Goal: Find specific page/section: Locate a particular part of the current website

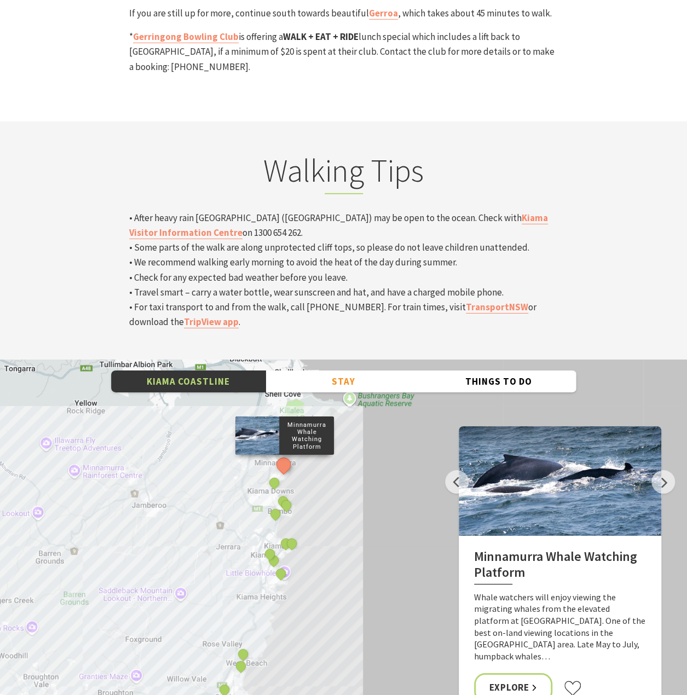
scroll to position [3648, 0]
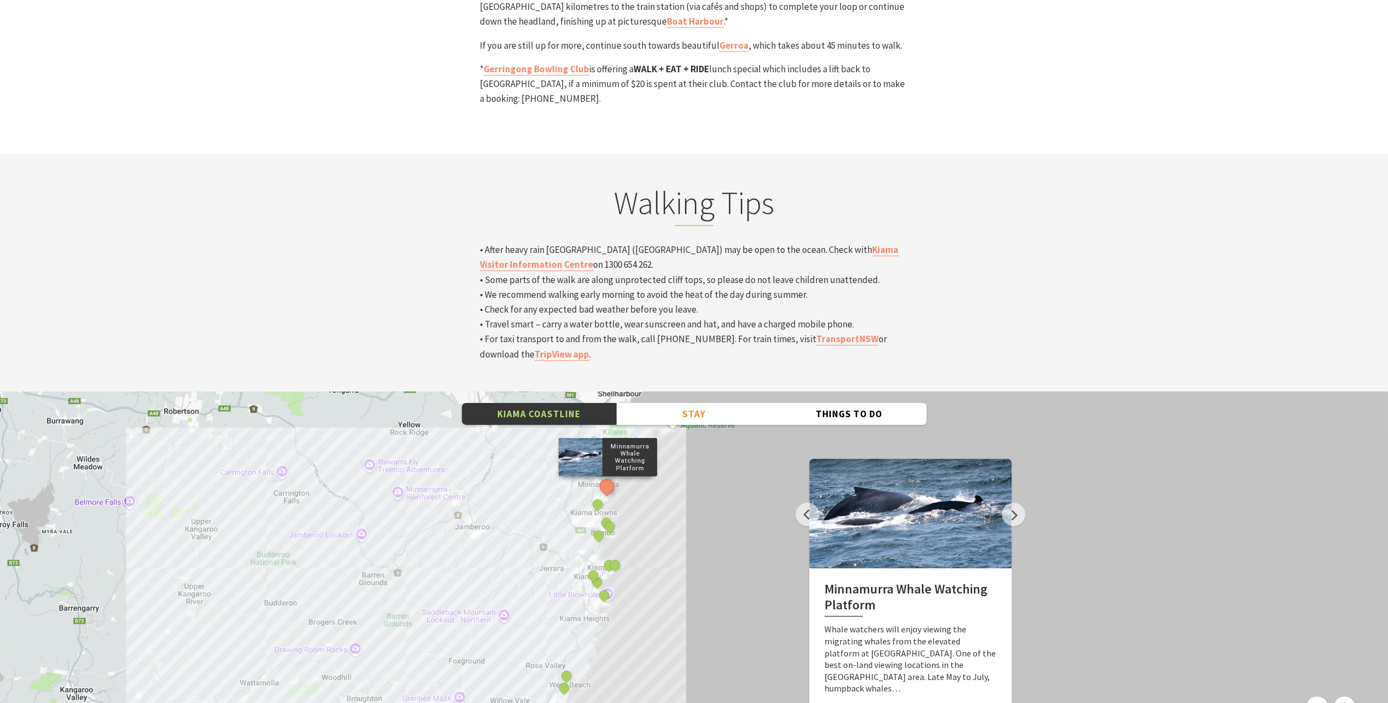
scroll to position [3654, 0]
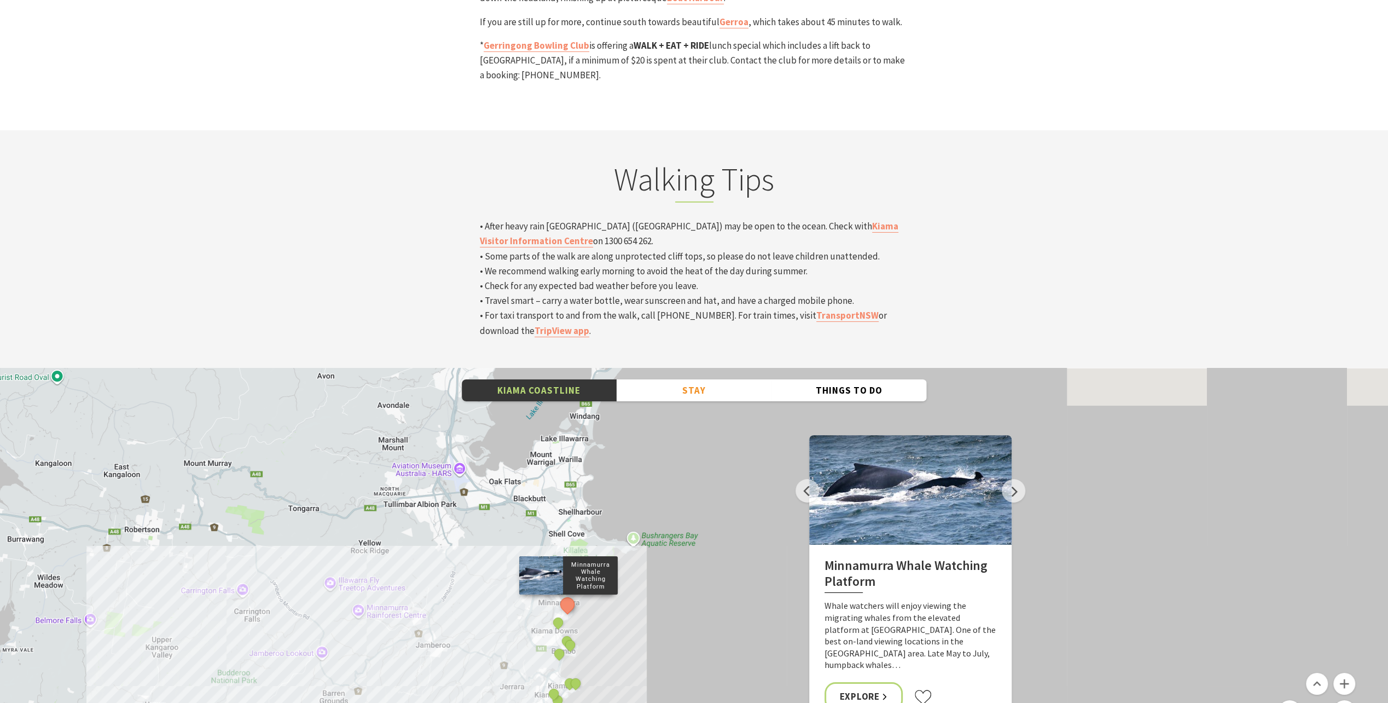
drag, startPoint x: 549, startPoint y: 346, endPoint x: 508, endPoint y: 490, distance: 150.3
click at [508, 490] on div "Minnamurra Whale Watching Platform Gerringong Whale Watching Platform [GEOGRAPH…" at bounding box center [694, 565] width 1388 height 394
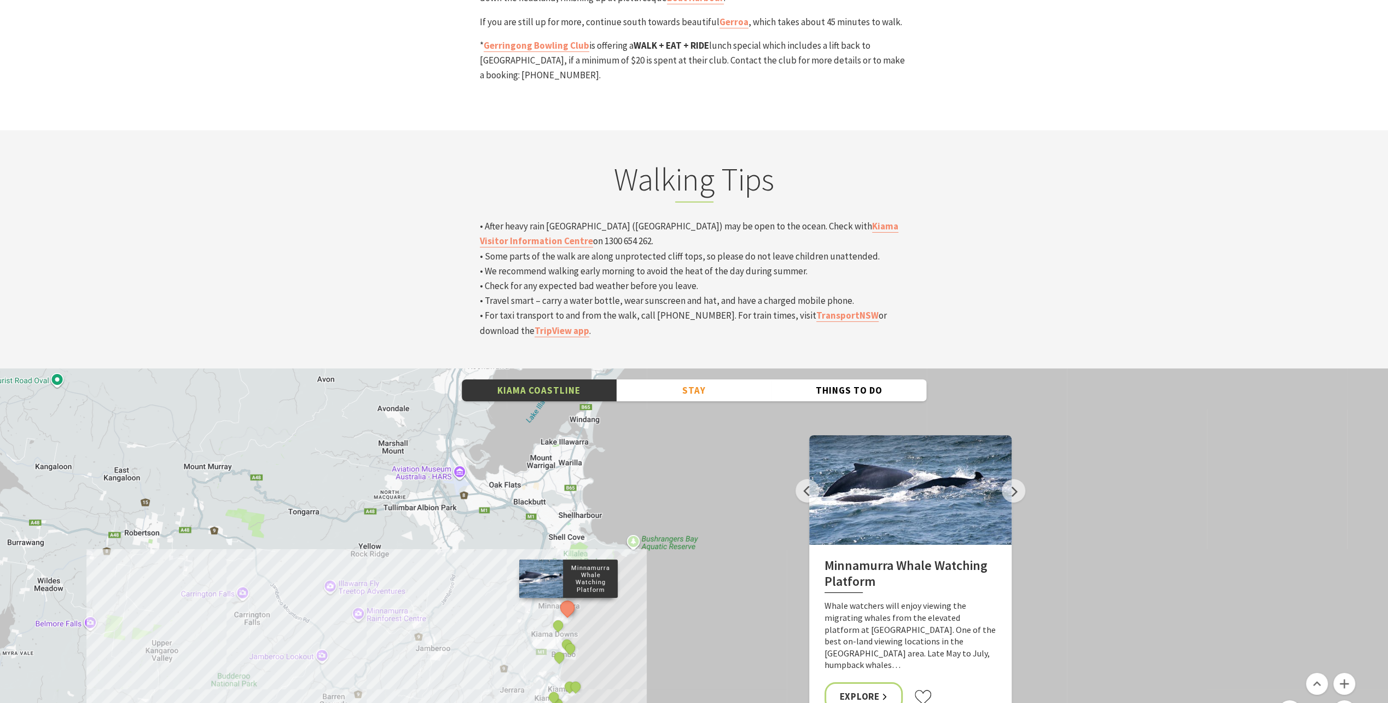
click at [464, 454] on div "Minnamurra Whale Watching Platform Gerringong Whale Watching Platform [GEOGRAPH…" at bounding box center [694, 565] width 1388 height 394
click at [564, 646] on button "See detail about Bombo Beach, Bombo" at bounding box center [559, 656] width 20 height 20
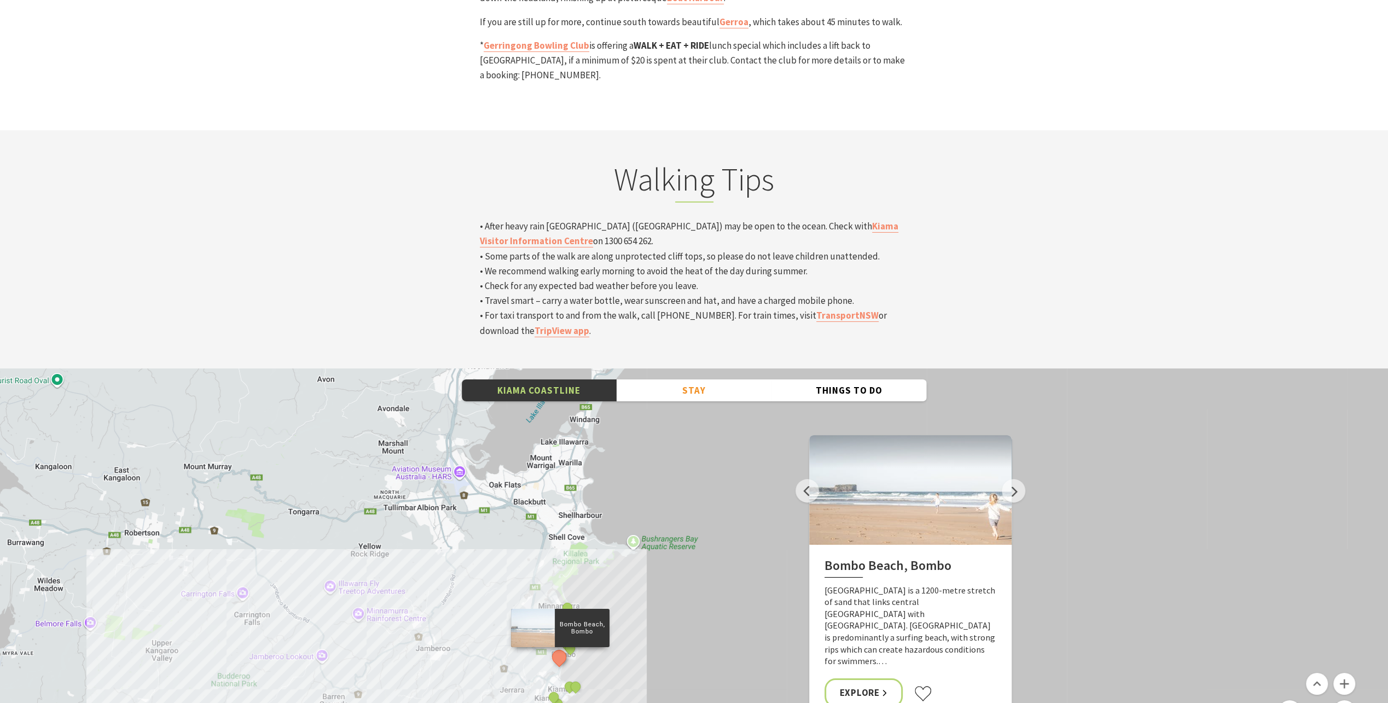
click at [652, 535] on div "Minnamurra Whale Watching Platform Gerringong Whale Watching Platform [GEOGRAPH…" at bounding box center [694, 565] width 1388 height 394
click at [645, 451] on div "Minnamurra Whale Watching Platform Gerringong Whale Watching Platform [GEOGRAPH…" at bounding box center [694, 565] width 1388 height 394
click at [571, 598] on button "See detail about Minnamurra Whale Watching Platform" at bounding box center [567, 608] width 20 height 20
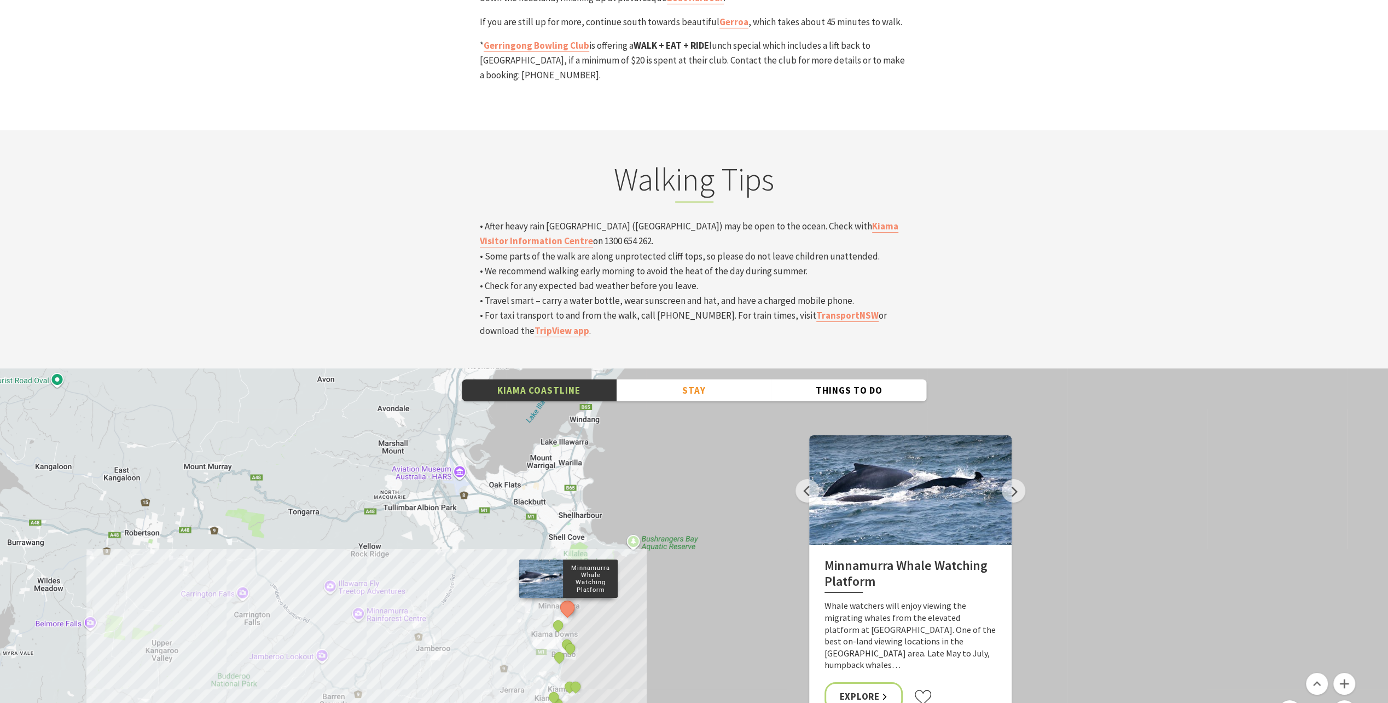
click at [636, 420] on div "Minnamurra Whale Watching Platform Gerringong Whale Watching Platform [GEOGRAPH…" at bounding box center [694, 565] width 1388 height 394
click at [466, 385] on div "Minnamurra Whale Watching Platform Gerringong Whale Watching Platform [GEOGRAPH…" at bounding box center [694, 565] width 1388 height 394
drag, startPoint x: 562, startPoint y: 486, endPoint x: 560, endPoint y: 491, distance: 5.9
click at [563, 598] on button "See detail about Minnamurra Whale Watching Platform" at bounding box center [567, 608] width 20 height 20
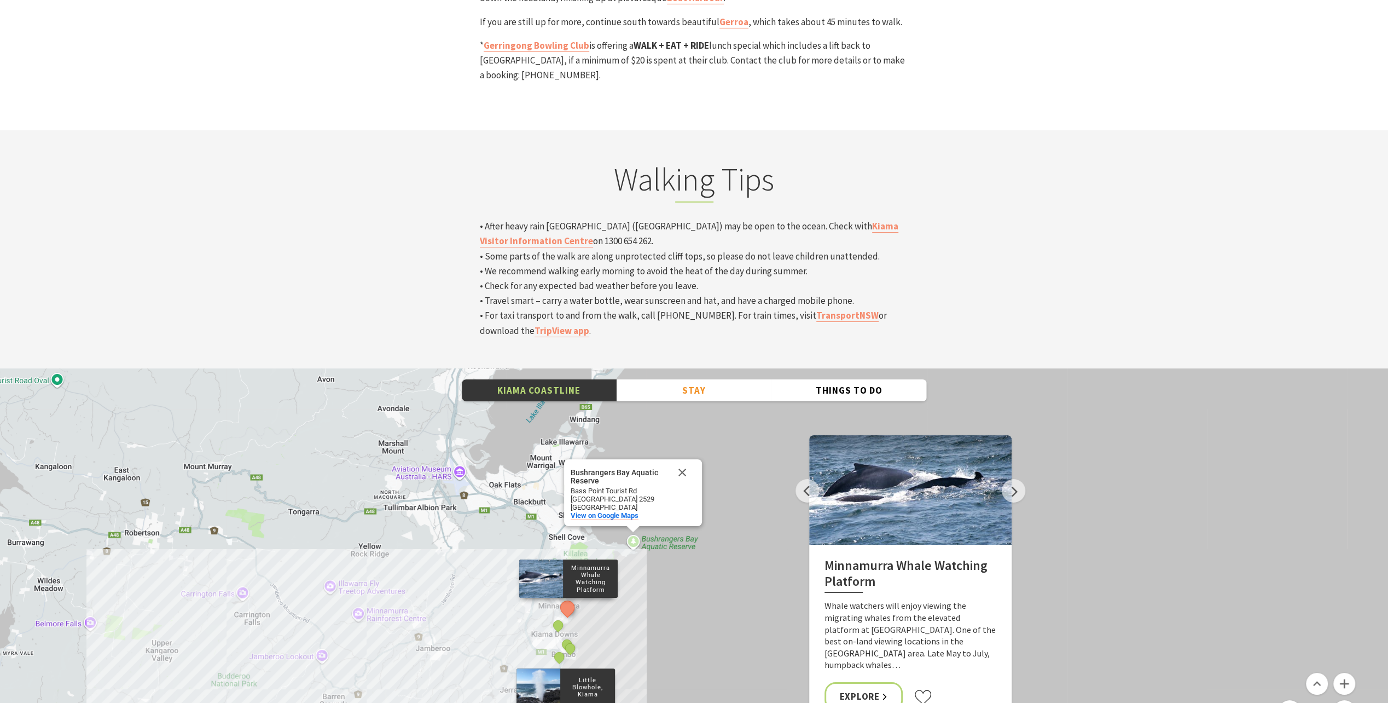
click at [565, 694] on button "See detail about Little Blowhole, Kiama" at bounding box center [564, 716] width 20 height 20
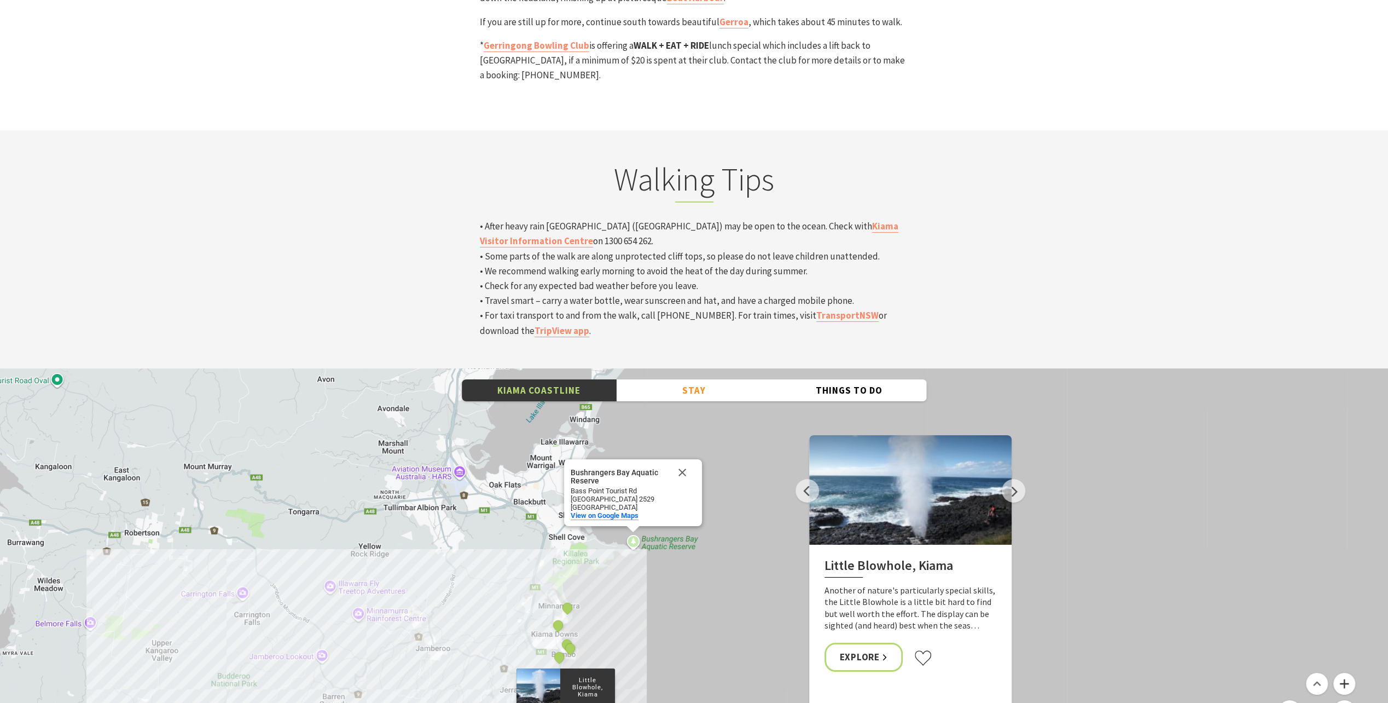
click at [686, 673] on button "Zoom in" at bounding box center [1345, 684] width 22 height 22
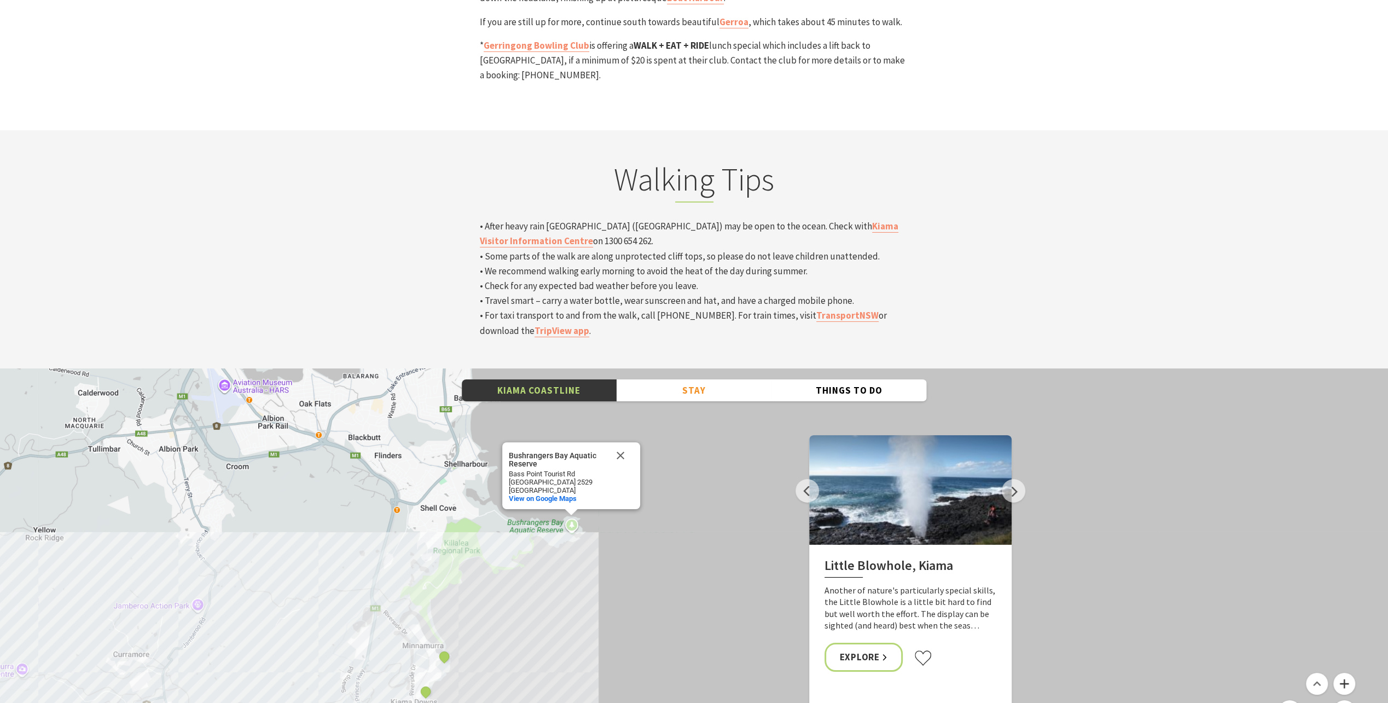
click at [686, 673] on button "Zoom in" at bounding box center [1345, 684] width 22 height 22
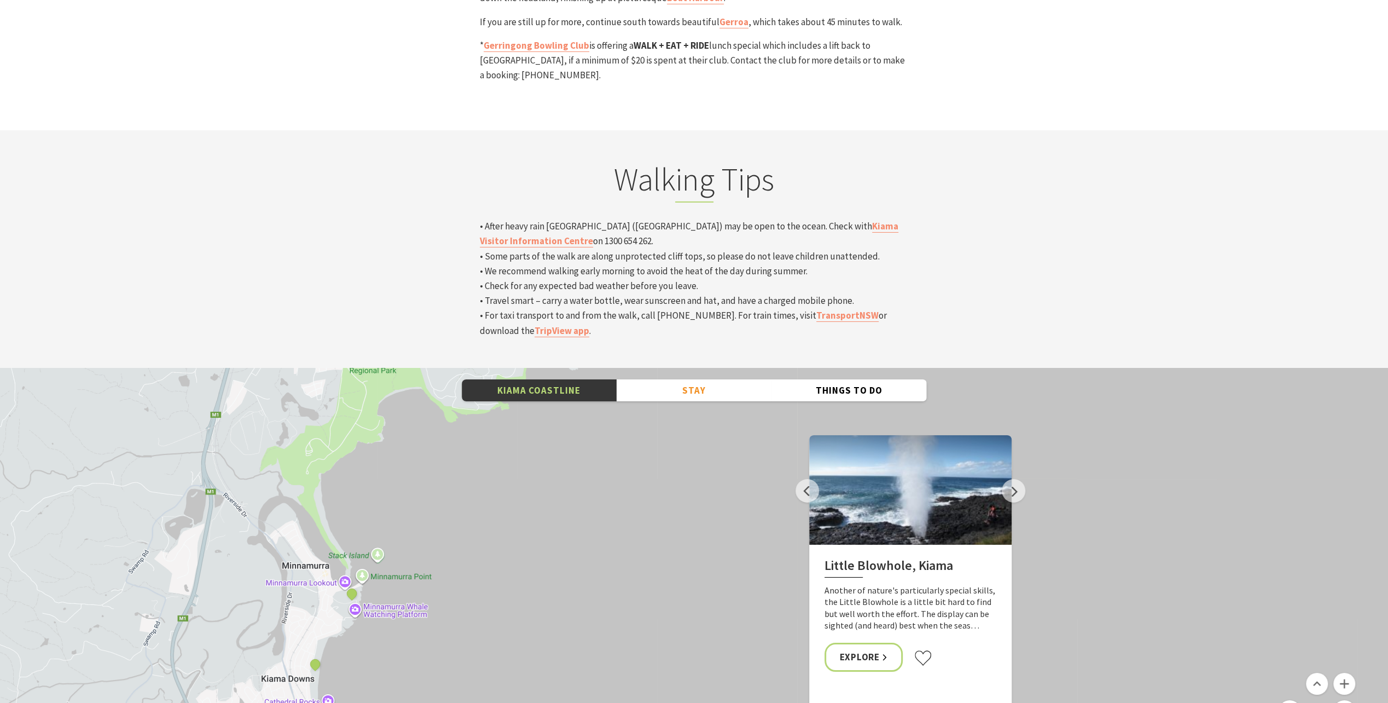
drag, startPoint x: 220, startPoint y: 505, endPoint x: 403, endPoint y: 337, distance: 247.9
click at [404, 368] on div "Minnamurra Whale Watching Platform Gerringong Whale Watching Platform [GEOGRAPH…" at bounding box center [694, 565] width 1388 height 394
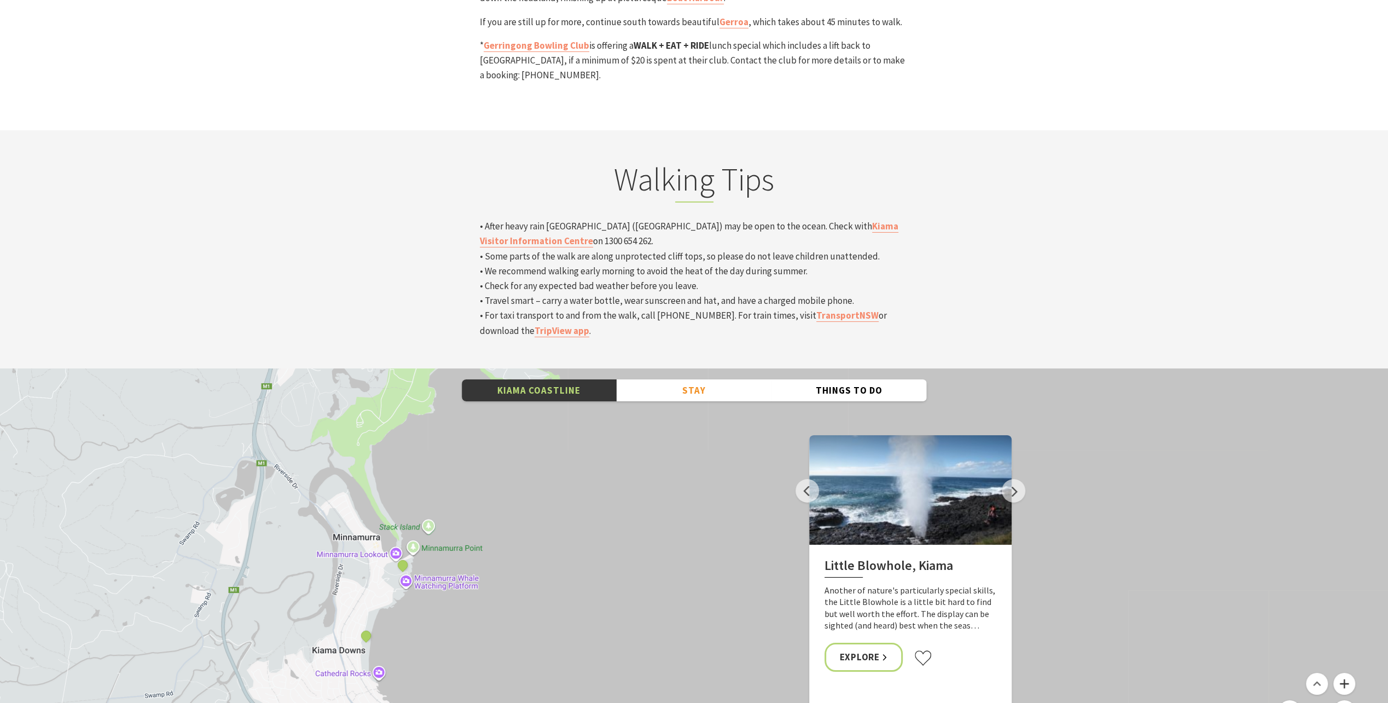
click at [686, 673] on button "Zoom in" at bounding box center [1345, 684] width 22 height 22
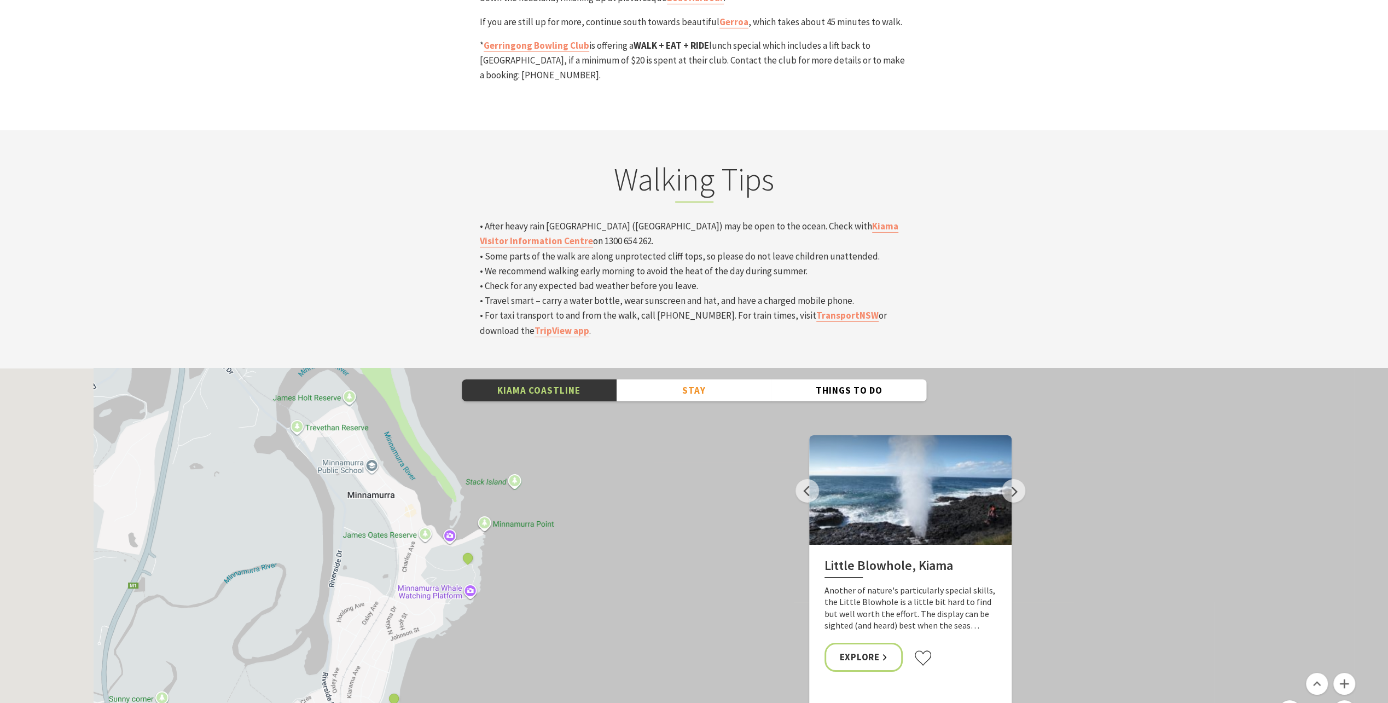
drag, startPoint x: 147, startPoint y: 536, endPoint x: 477, endPoint y: 520, distance: 330.9
click at [486, 526] on div "Minnamurra Whale Watching Platform Gerringong Whale Watching Platform [GEOGRAPH…" at bounding box center [694, 565] width 1388 height 394
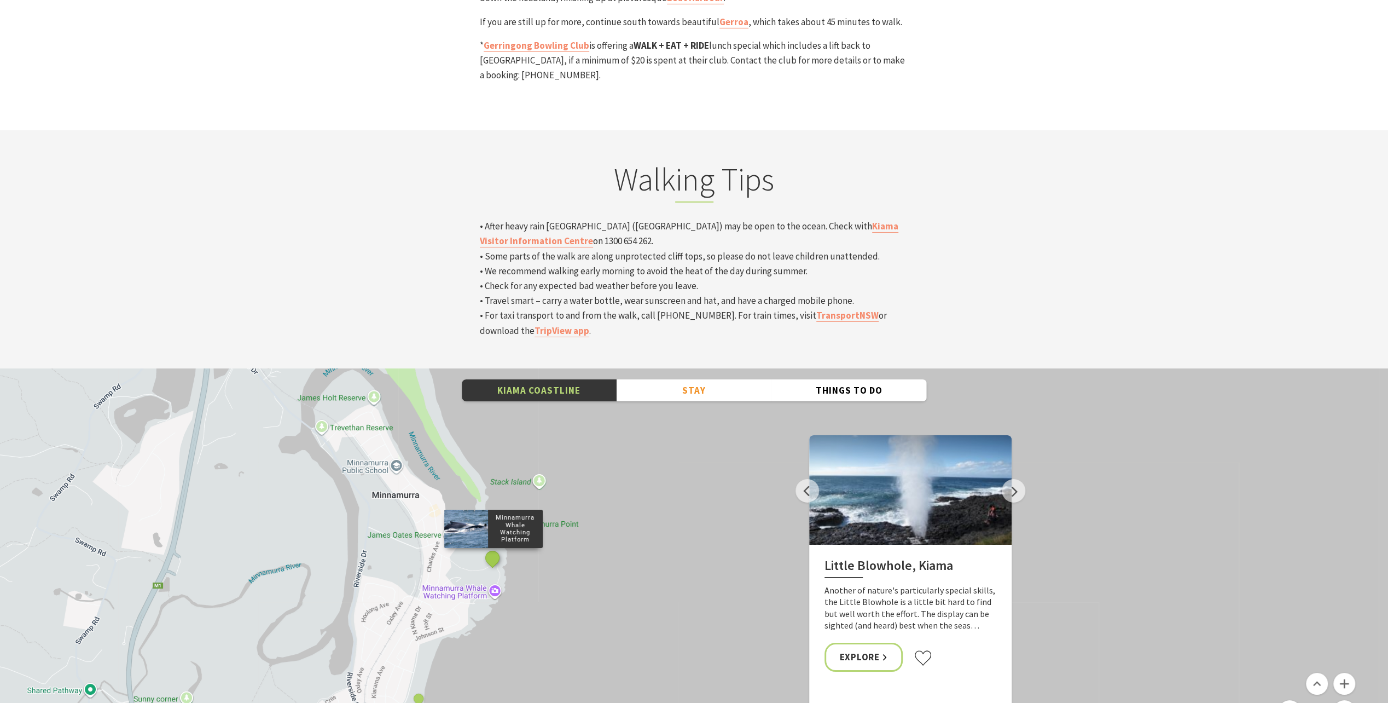
click at [496, 547] on button "See detail about Minnamurra Whale Watching Platform" at bounding box center [492, 557] width 20 height 20
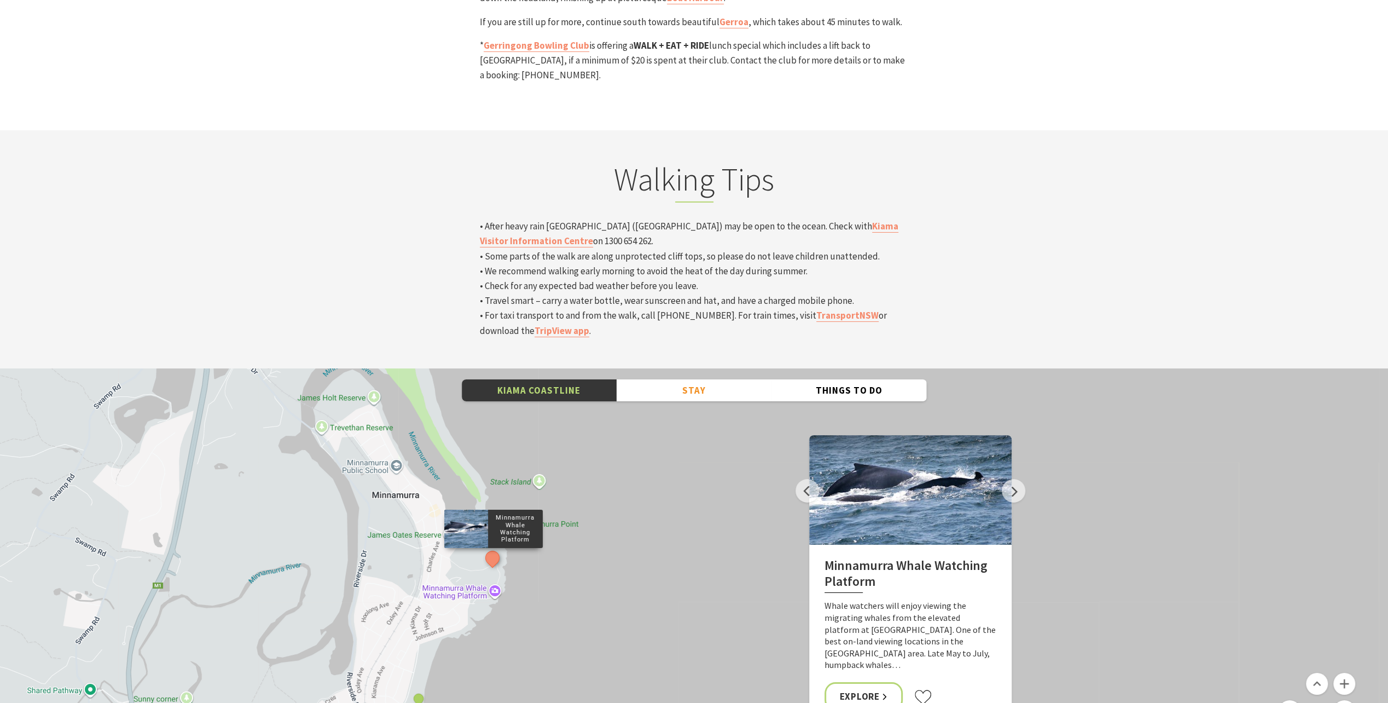
drag, startPoint x: 564, startPoint y: 490, endPoint x: 574, endPoint y: 465, distance: 27.0
click at [574, 465] on div "Minnamurra Whale Watching Platform Gerringong Whale Watching Platform [GEOGRAPH…" at bounding box center [694, 565] width 1388 height 394
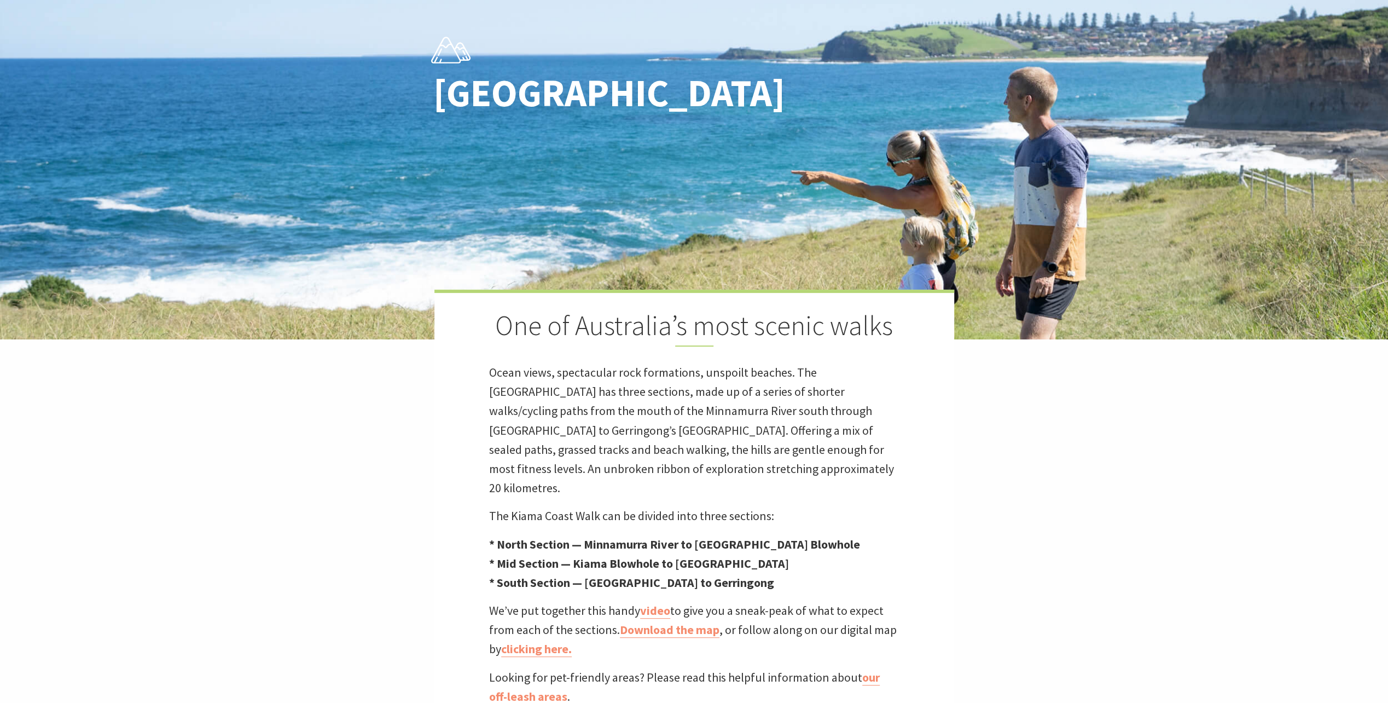
scroll to position [0, 0]
